Goal: Task Accomplishment & Management: Manage account settings

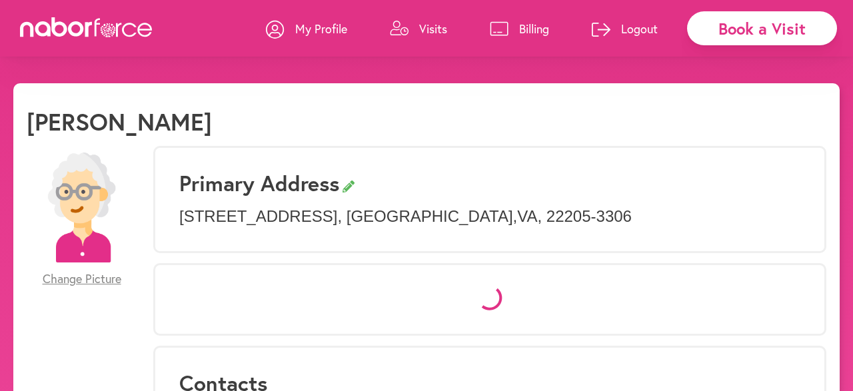
select select "*"
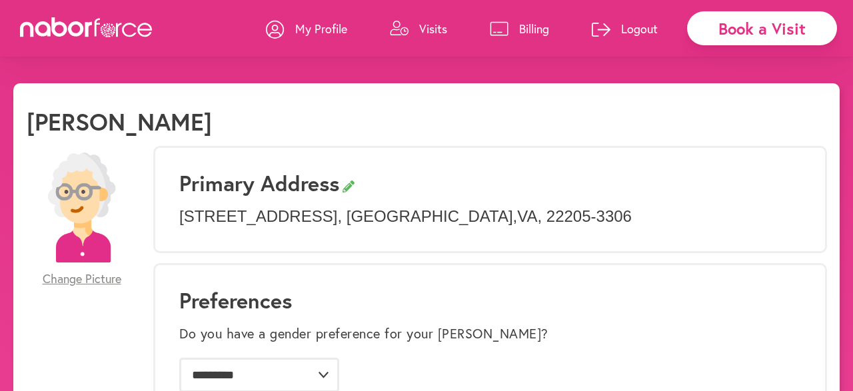
click at [395, 25] on icon at bounding box center [399, 28] width 19 height 15
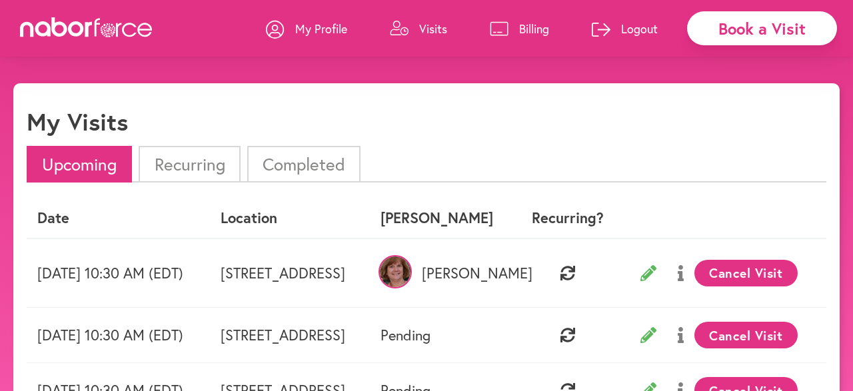
click at [753, 273] on button "Cancel Visit" at bounding box center [746, 273] width 103 height 27
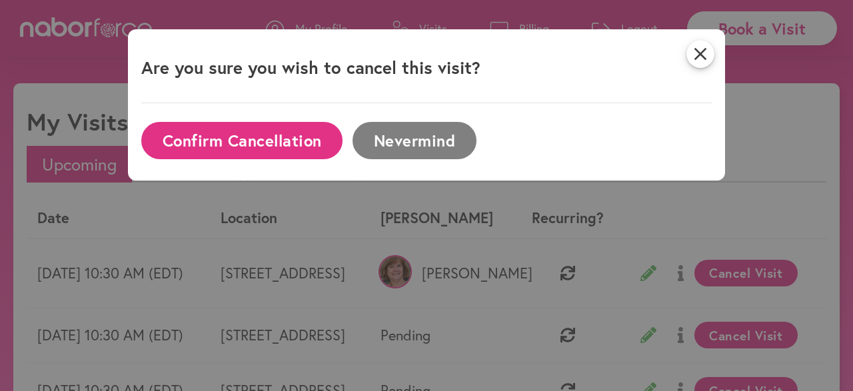
click at [280, 137] on button "Confirm Cancellation" at bounding box center [241, 140] width 201 height 37
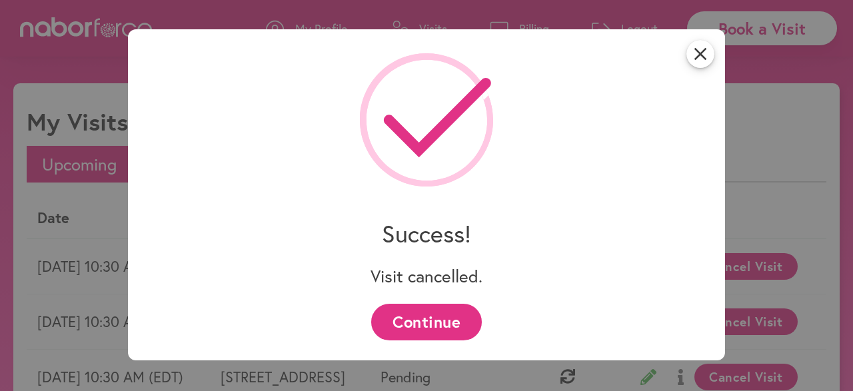
click at [433, 323] on button "Continue" at bounding box center [426, 322] width 110 height 37
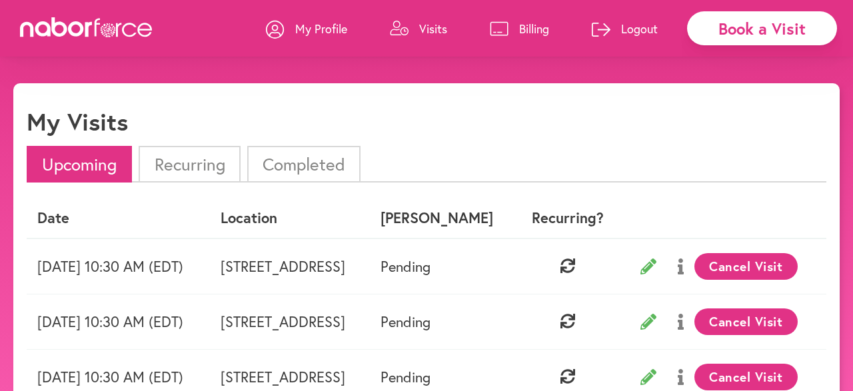
click at [635, 29] on p "Logout" at bounding box center [639, 29] width 37 height 16
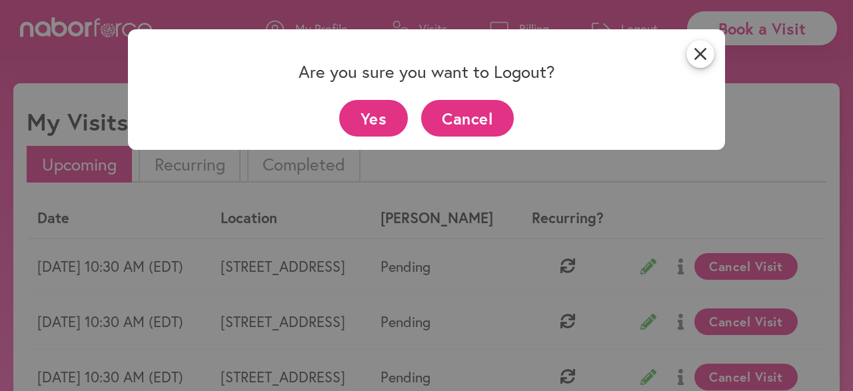
click at [369, 114] on button "Yes" at bounding box center [373, 118] width 69 height 37
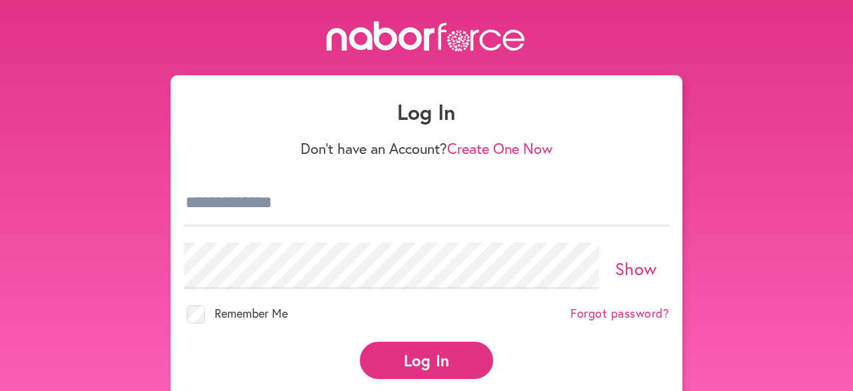
type input "**********"
